Goal: Information Seeking & Learning: Learn about a topic

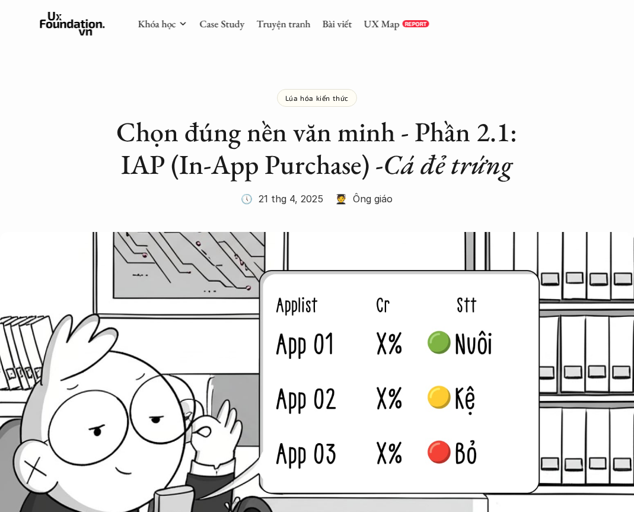
click at [222, 26] on link "Case Study" at bounding box center [221, 23] width 45 height 13
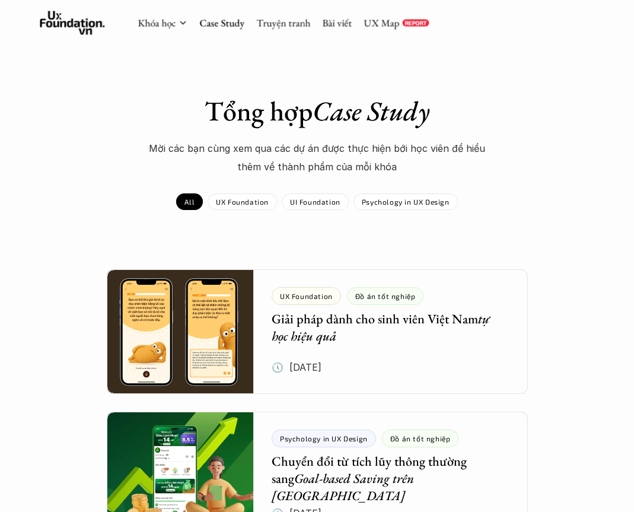
scroll to position [34, 0]
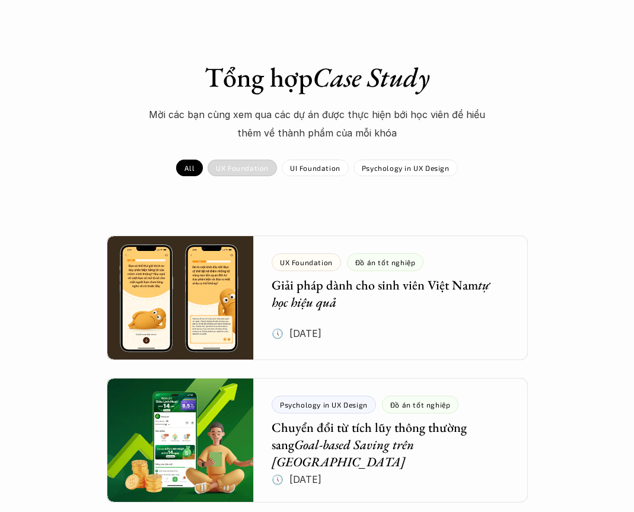
click at [246, 174] on div "UX Foundation" at bounding box center [242, 168] width 69 height 17
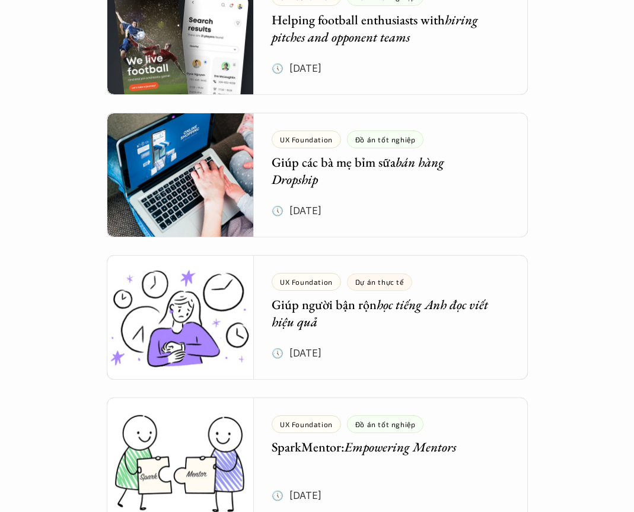
scroll to position [1729, 0]
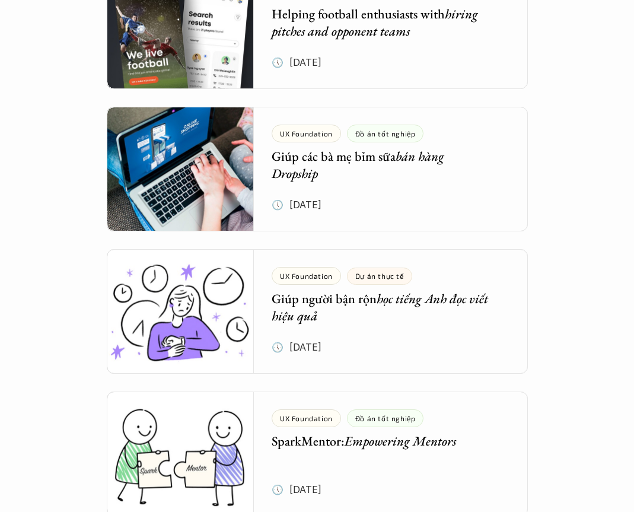
click at [503, 330] on div at bounding box center [317, 311] width 421 height 125
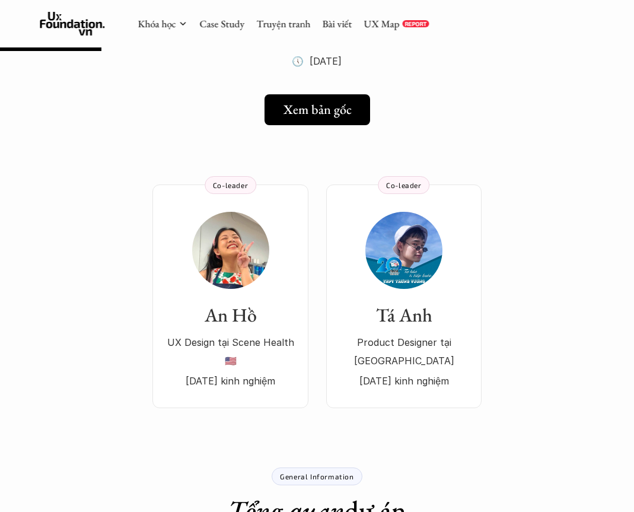
scroll to position [120, 0]
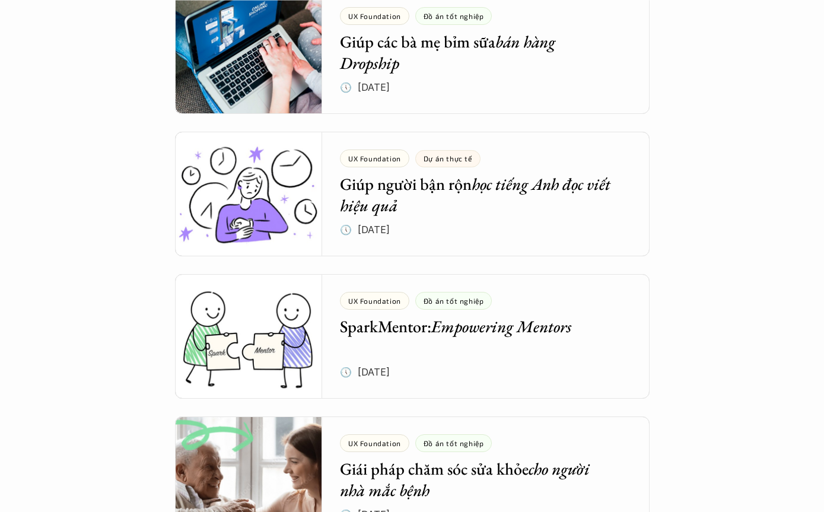
scroll to position [1853, 0]
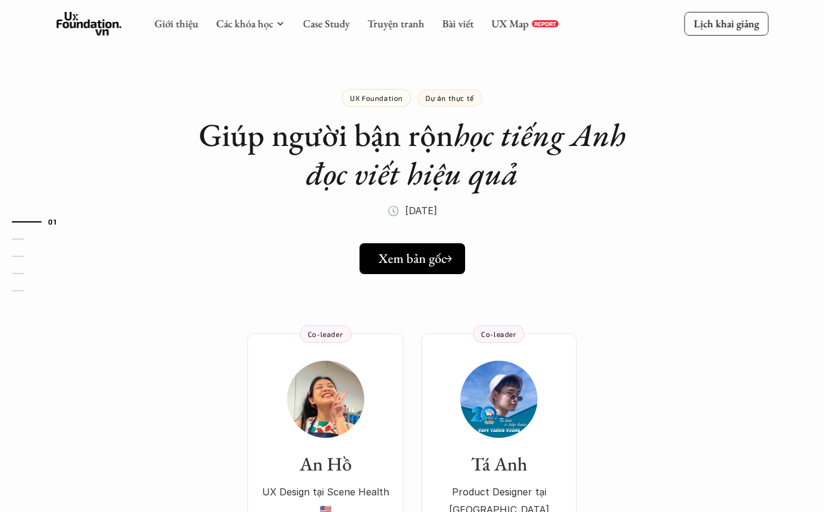
click at [461, 256] on link "Xem bản gốc" at bounding box center [413, 258] width 106 height 31
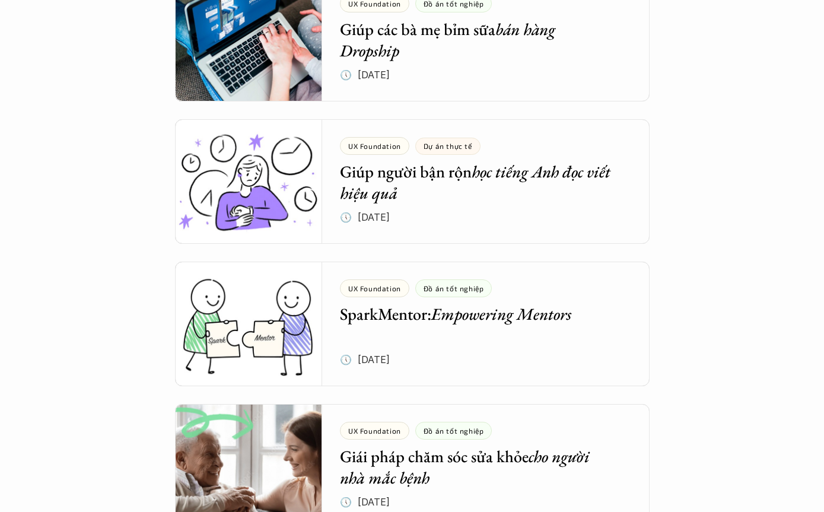
scroll to position [1865, 0]
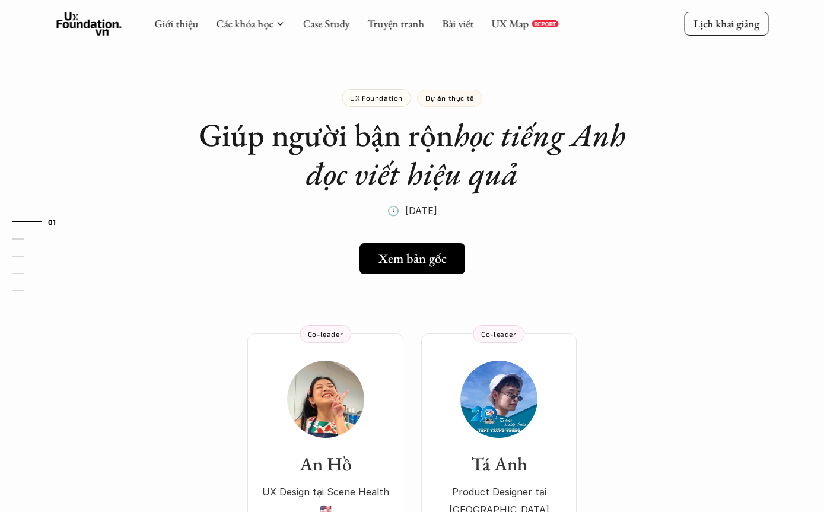
click at [452, 94] on p "Dự án thực tế" at bounding box center [450, 98] width 49 height 8
click at [437, 94] on p "Dự án thực tế" at bounding box center [450, 98] width 49 height 8
click at [452, 99] on p "Dự án thực tế" at bounding box center [450, 98] width 49 height 8
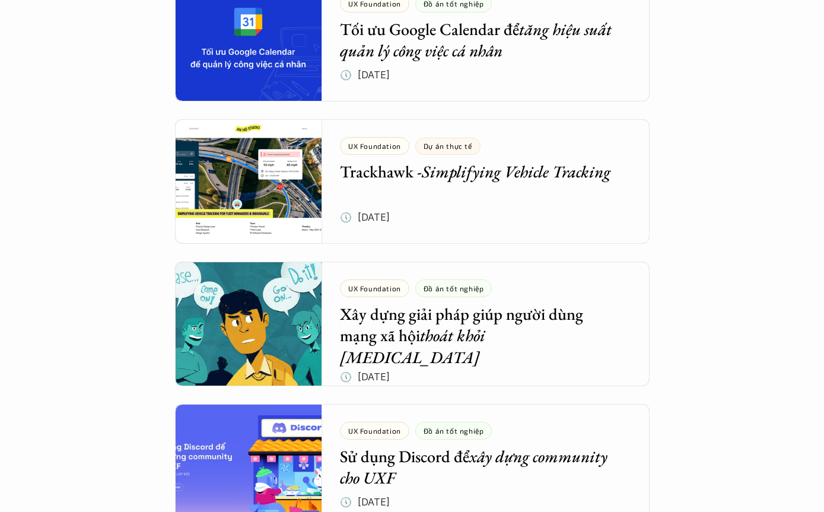
scroll to position [441, 0]
click at [561, 202] on div at bounding box center [412, 181] width 475 height 125
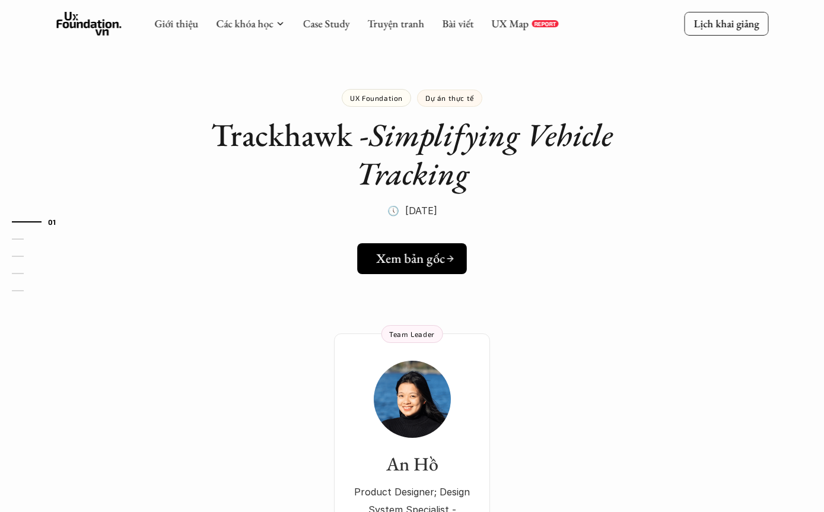
click at [426, 251] on h5 "Xem bản gốc" at bounding box center [410, 258] width 69 height 15
click at [445, 271] on link "Xem bản gốc" at bounding box center [412, 258] width 115 height 31
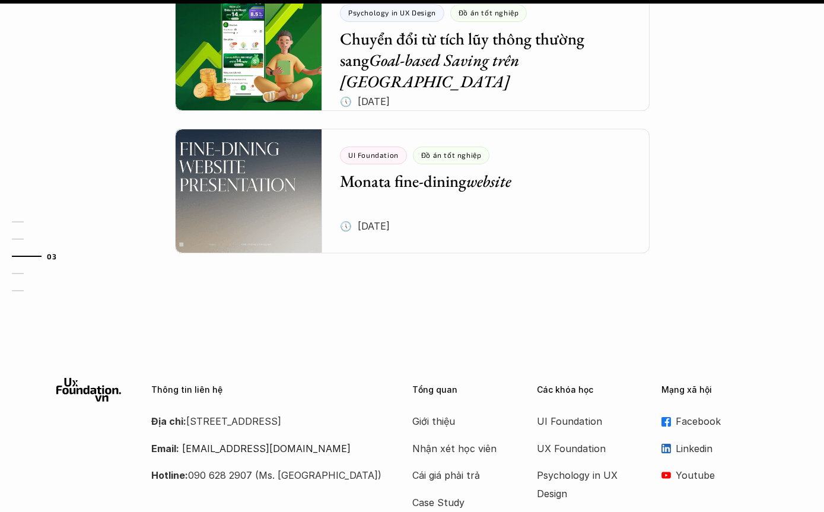
scroll to position [1611, 0]
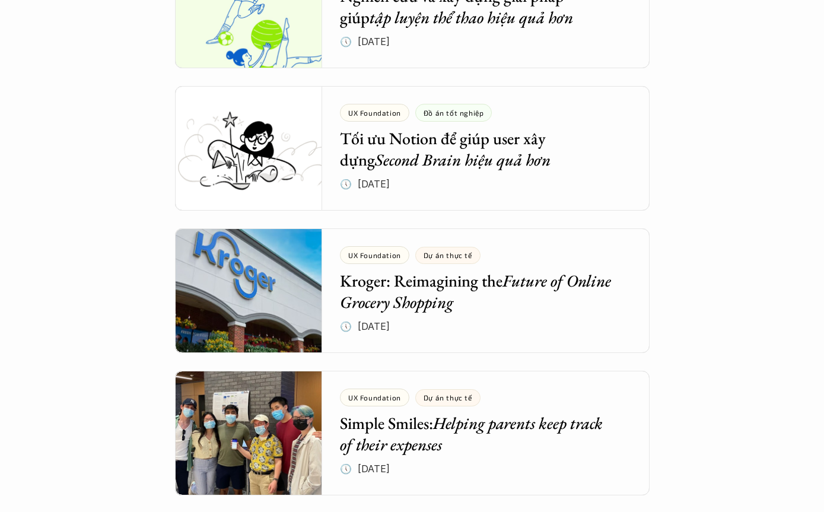
scroll to position [1044, 0]
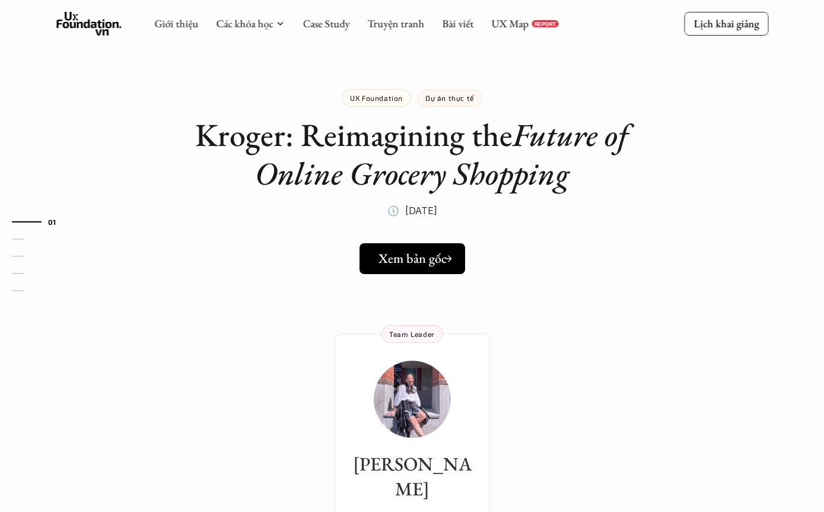
click at [423, 263] on h5 "Xem bản gốc" at bounding box center [413, 258] width 68 height 15
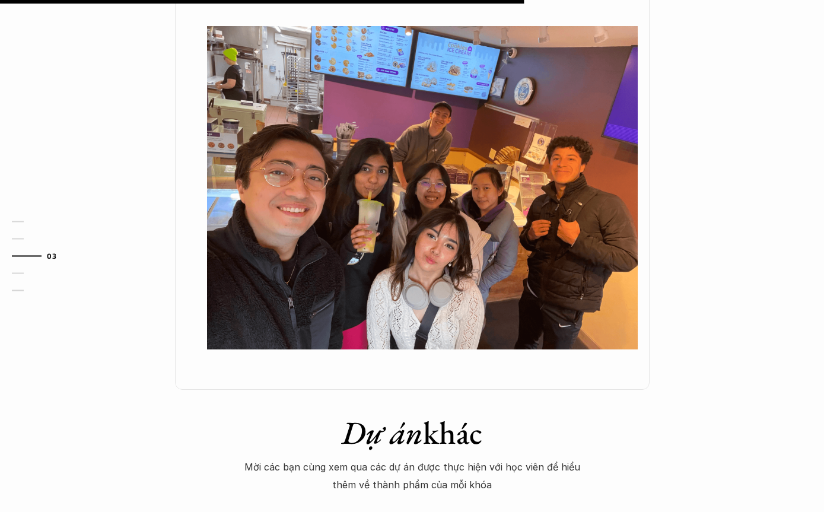
scroll to position [828, 0]
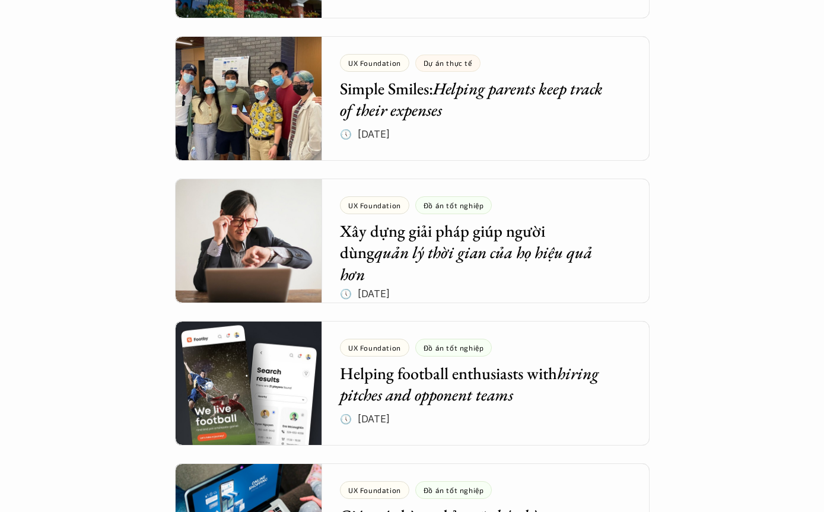
scroll to position [1379, 0]
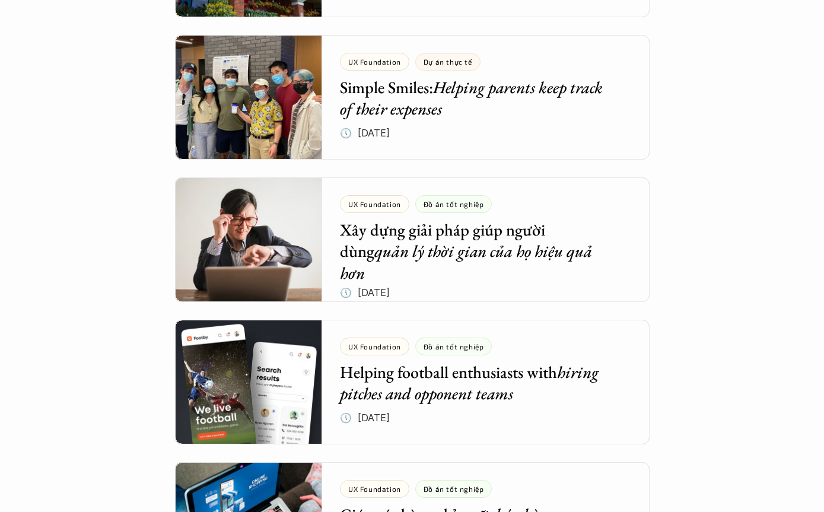
click at [526, 512] on html "Tổng hợp Case Study Mời các bạn cùng xem qua các dự án được thực hiện bới học v…" at bounding box center [412, 331] width 824 height 3420
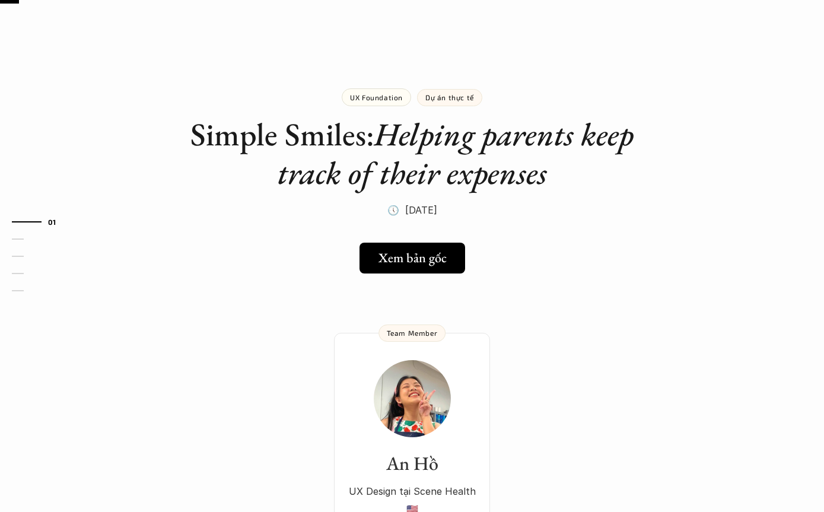
scroll to position [39, 0]
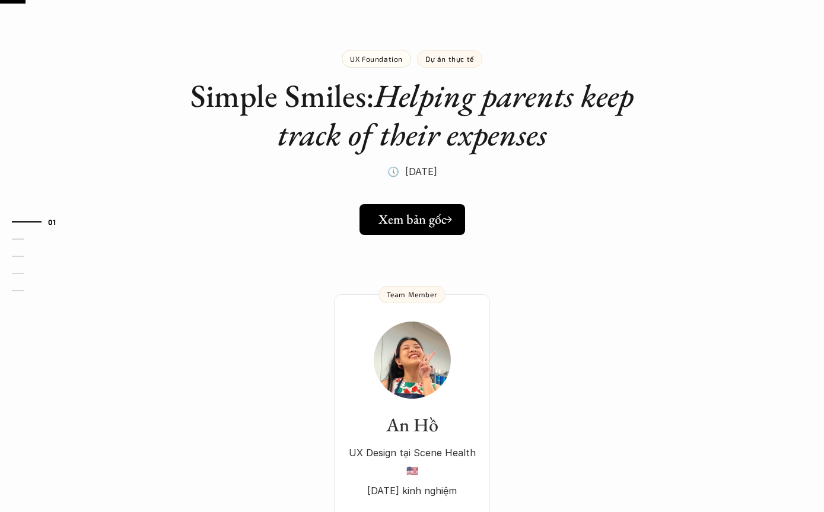
click at [440, 220] on h5 "Xem bản gốc" at bounding box center [413, 219] width 68 height 15
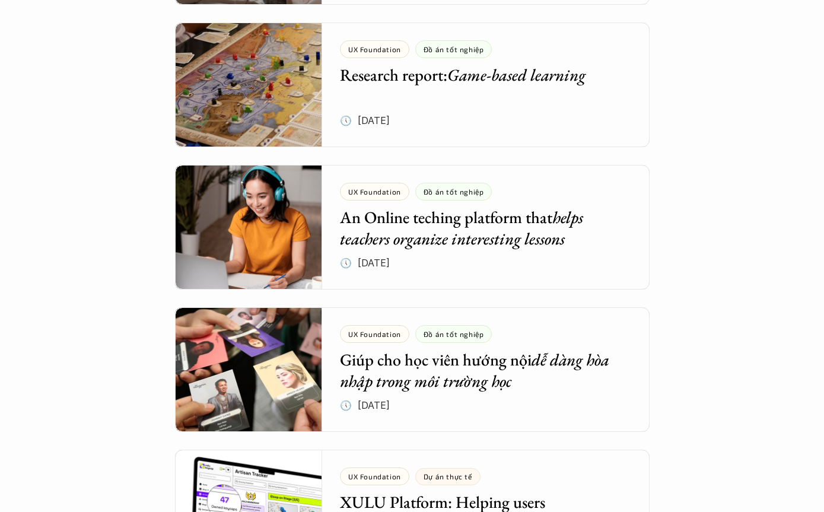
scroll to position [2582, 0]
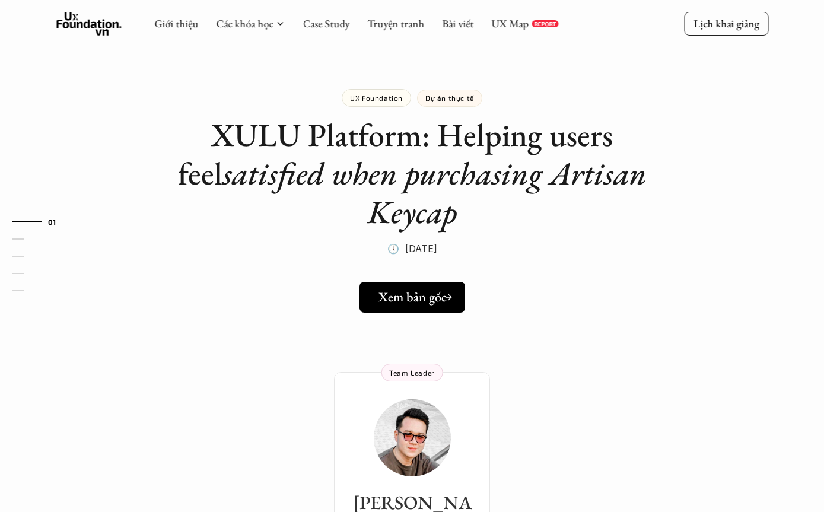
click at [431, 297] on h5 "Xem bản gốc" at bounding box center [413, 297] width 68 height 15
